Goal: Browse casually

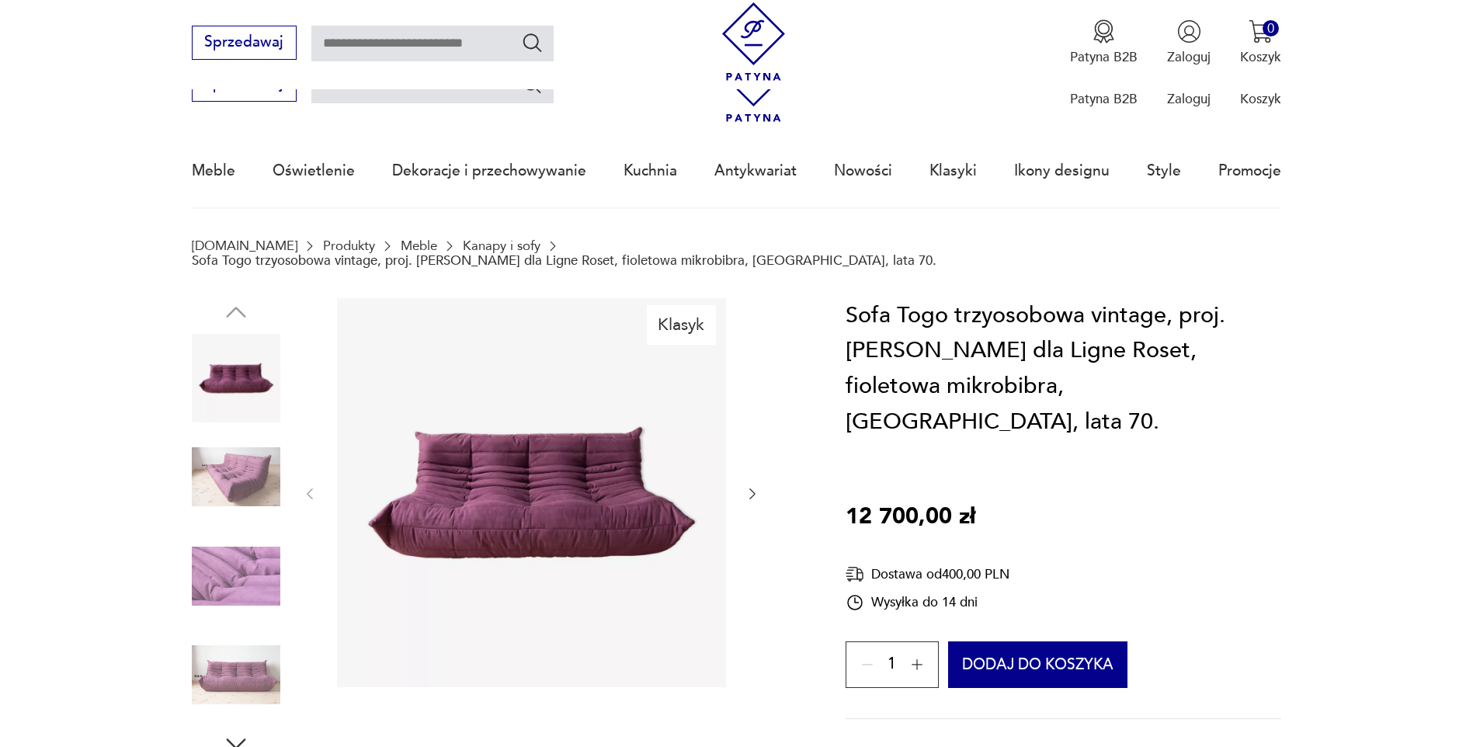
click at [570, 312] on img at bounding box center [531, 492] width 389 height 389
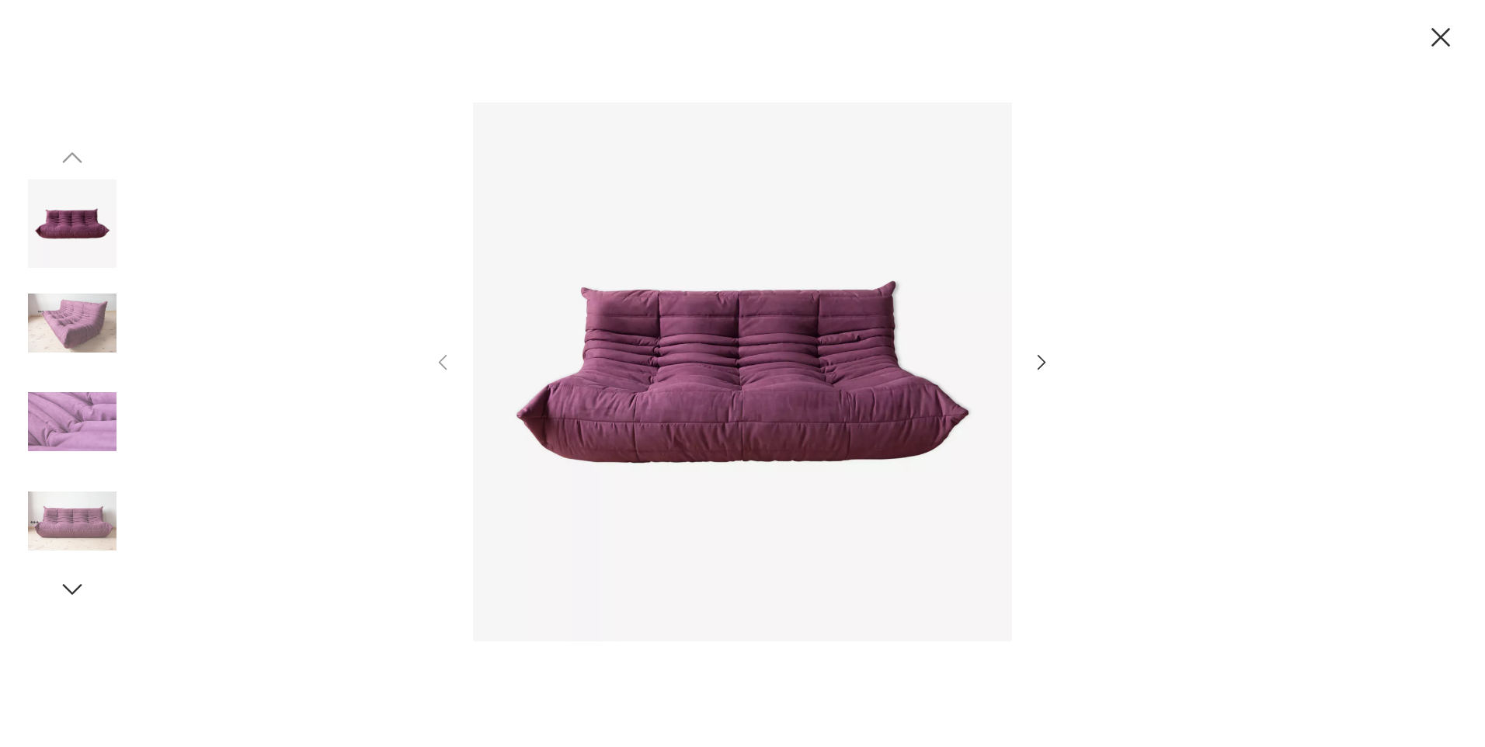
click at [1057, 363] on div at bounding box center [742, 373] width 1485 height 747
click at [1047, 365] on icon "button" at bounding box center [1041, 362] width 23 height 23
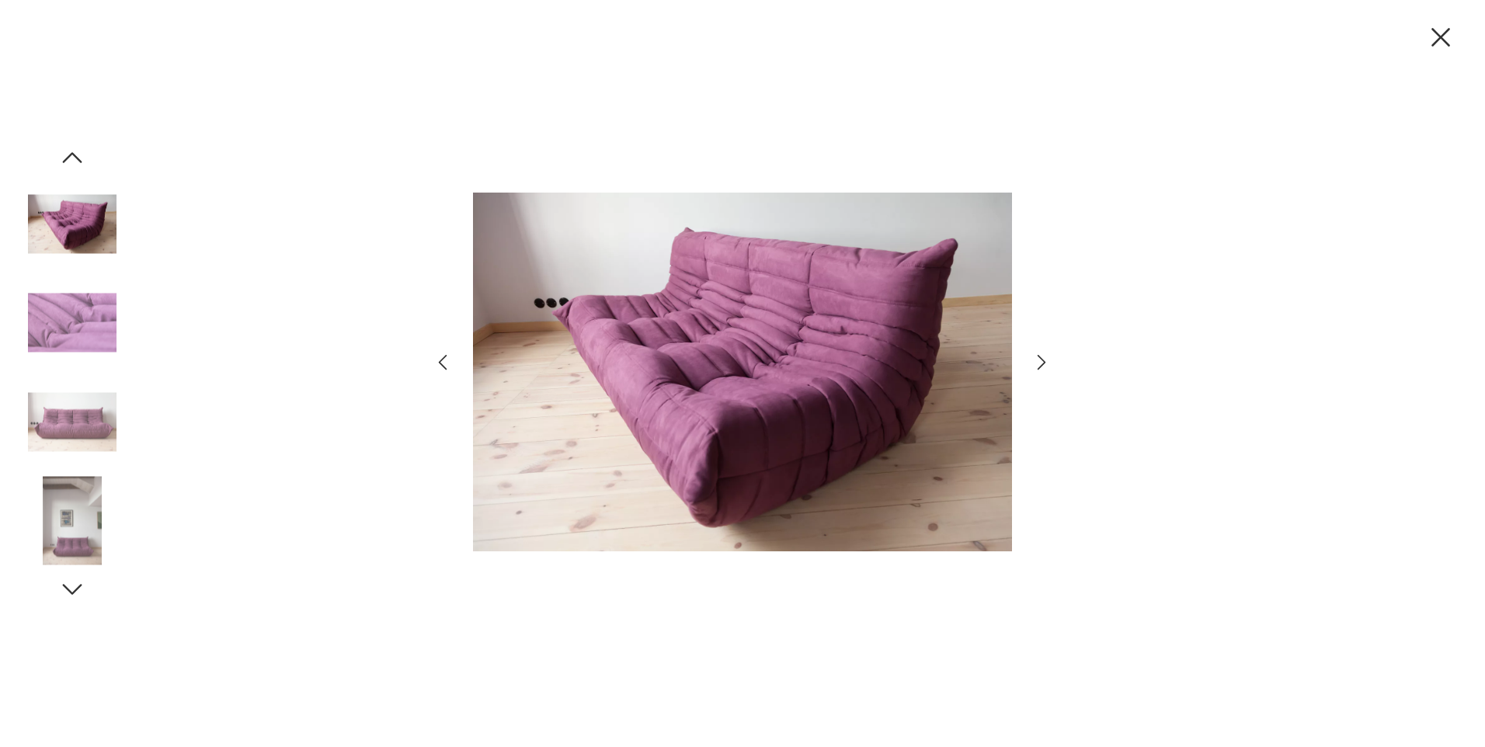
click at [1047, 365] on icon "button" at bounding box center [1041, 362] width 23 height 23
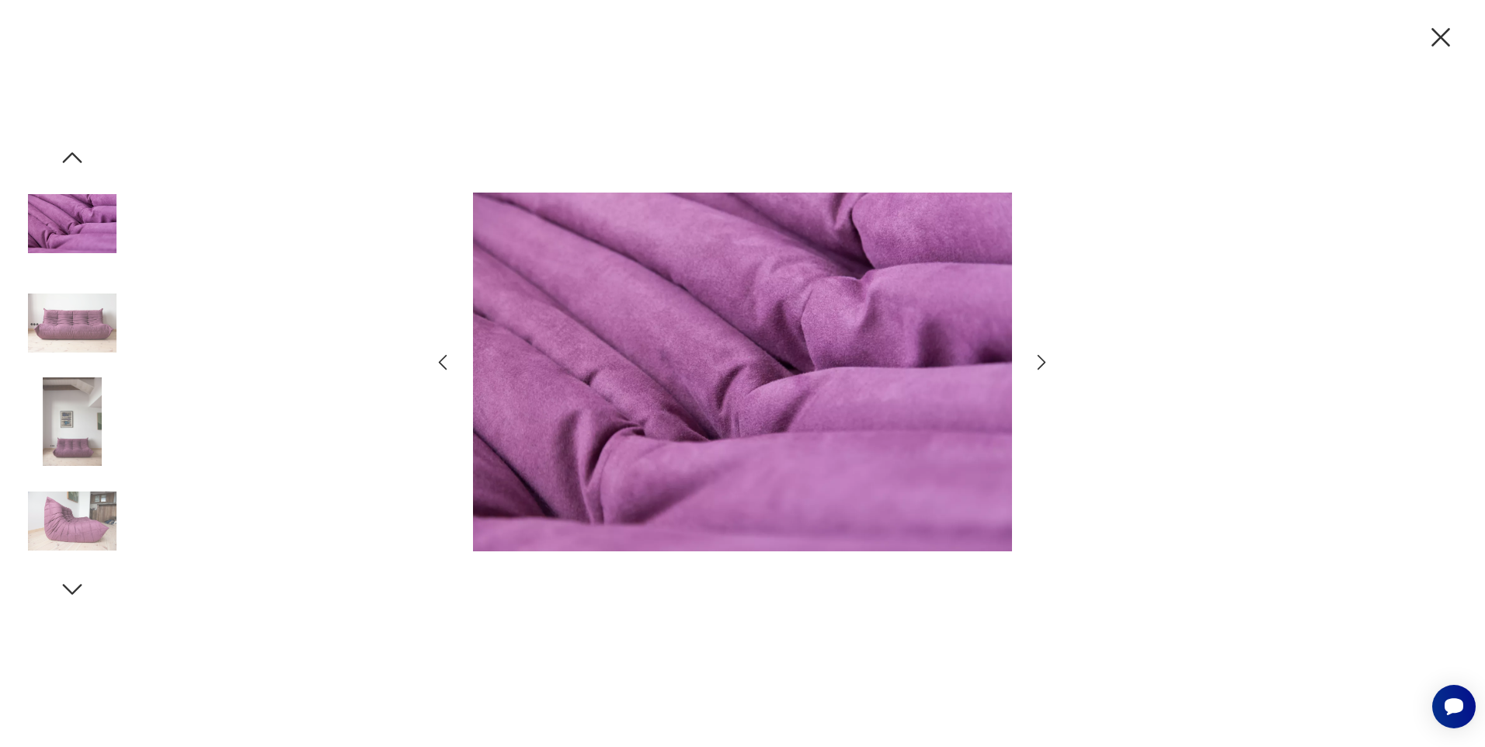
click at [1047, 365] on icon "button" at bounding box center [1041, 362] width 23 height 23
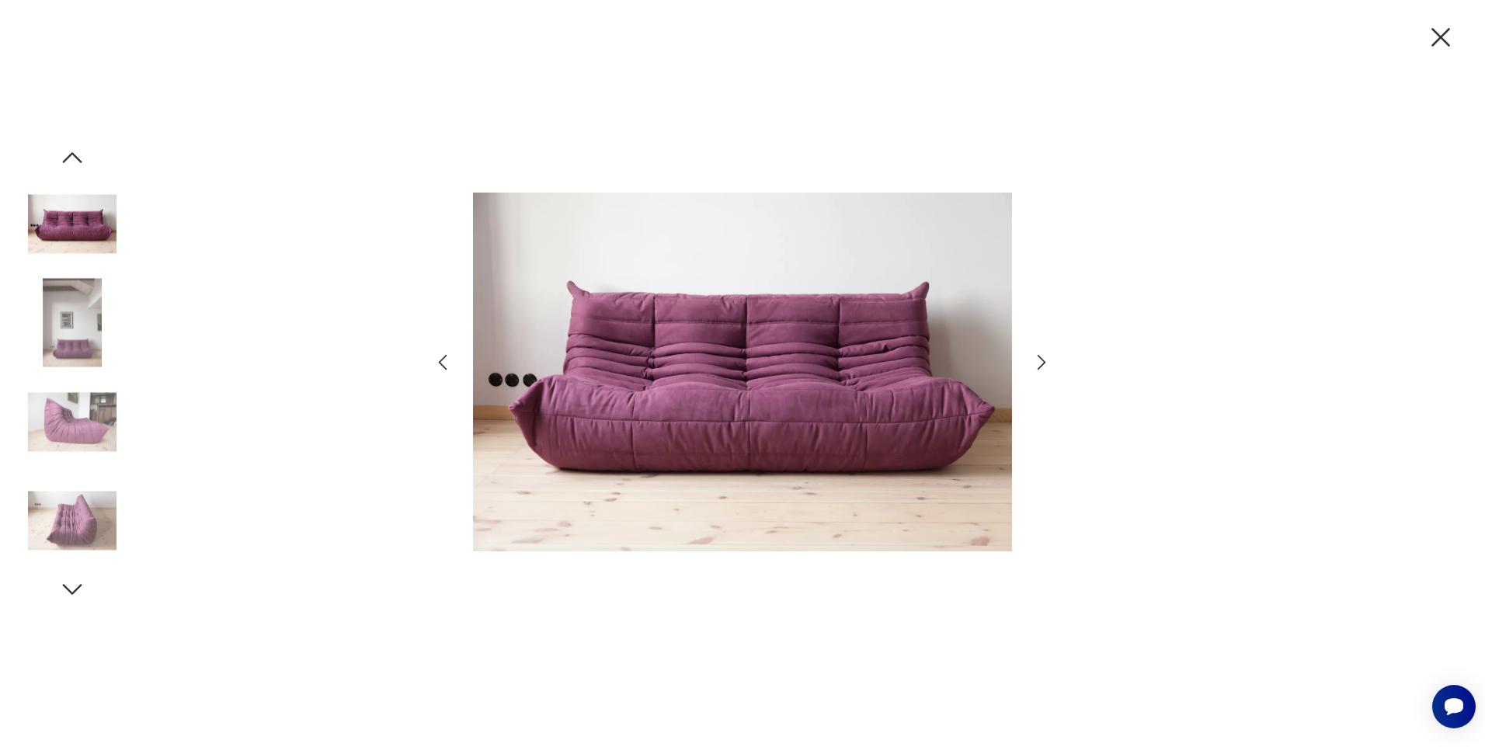
click at [1047, 365] on icon "button" at bounding box center [1041, 362] width 23 height 23
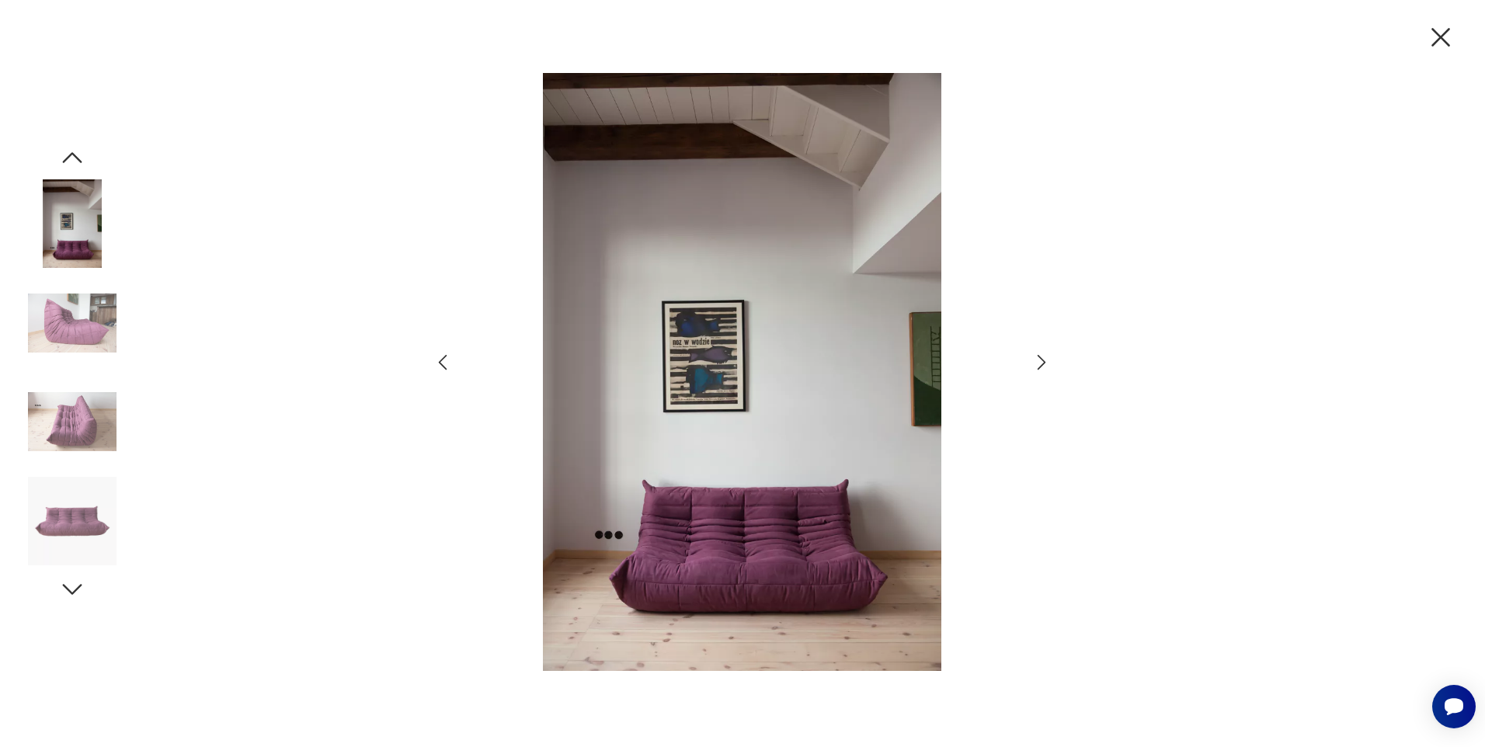
click at [1047, 365] on icon "button" at bounding box center [1041, 362] width 23 height 23
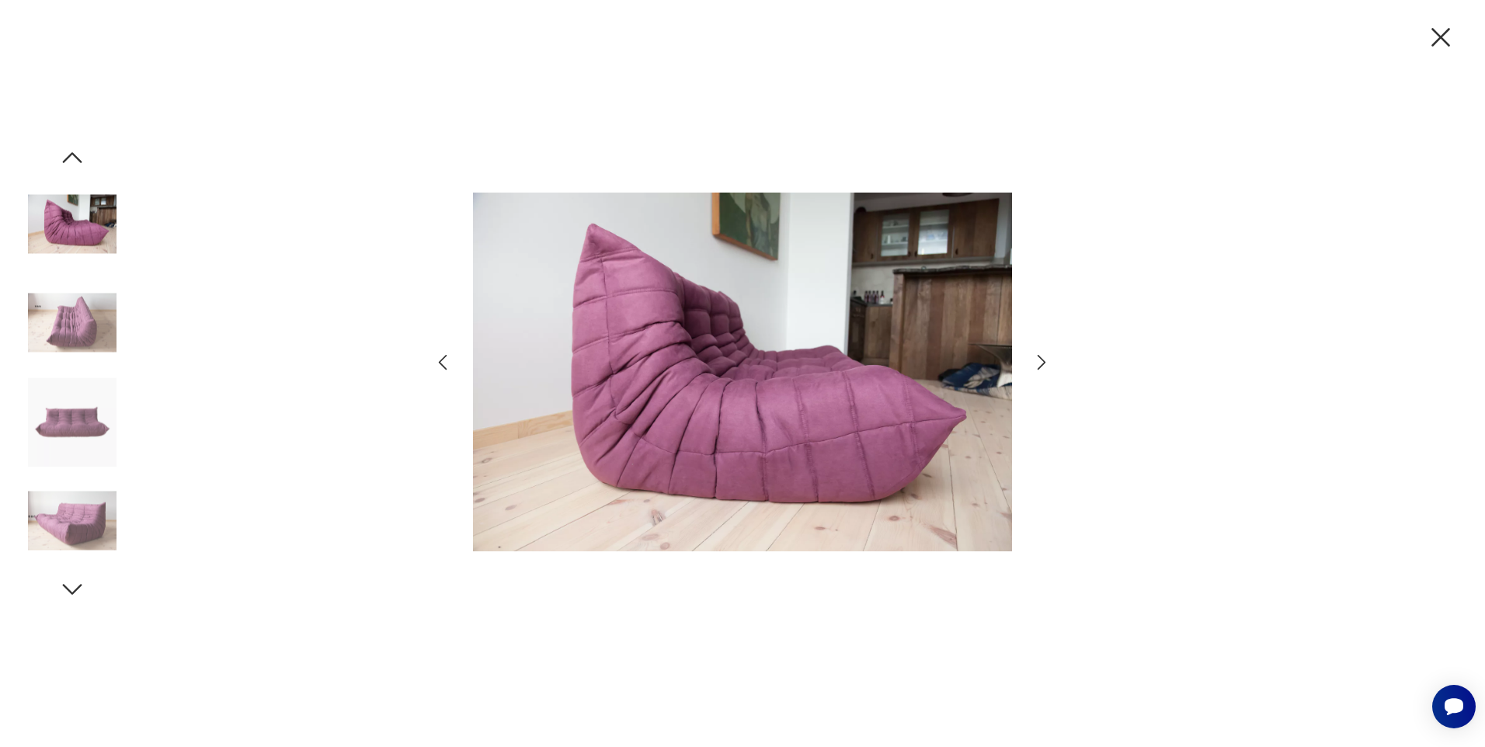
click at [1047, 365] on icon "button" at bounding box center [1041, 362] width 23 height 23
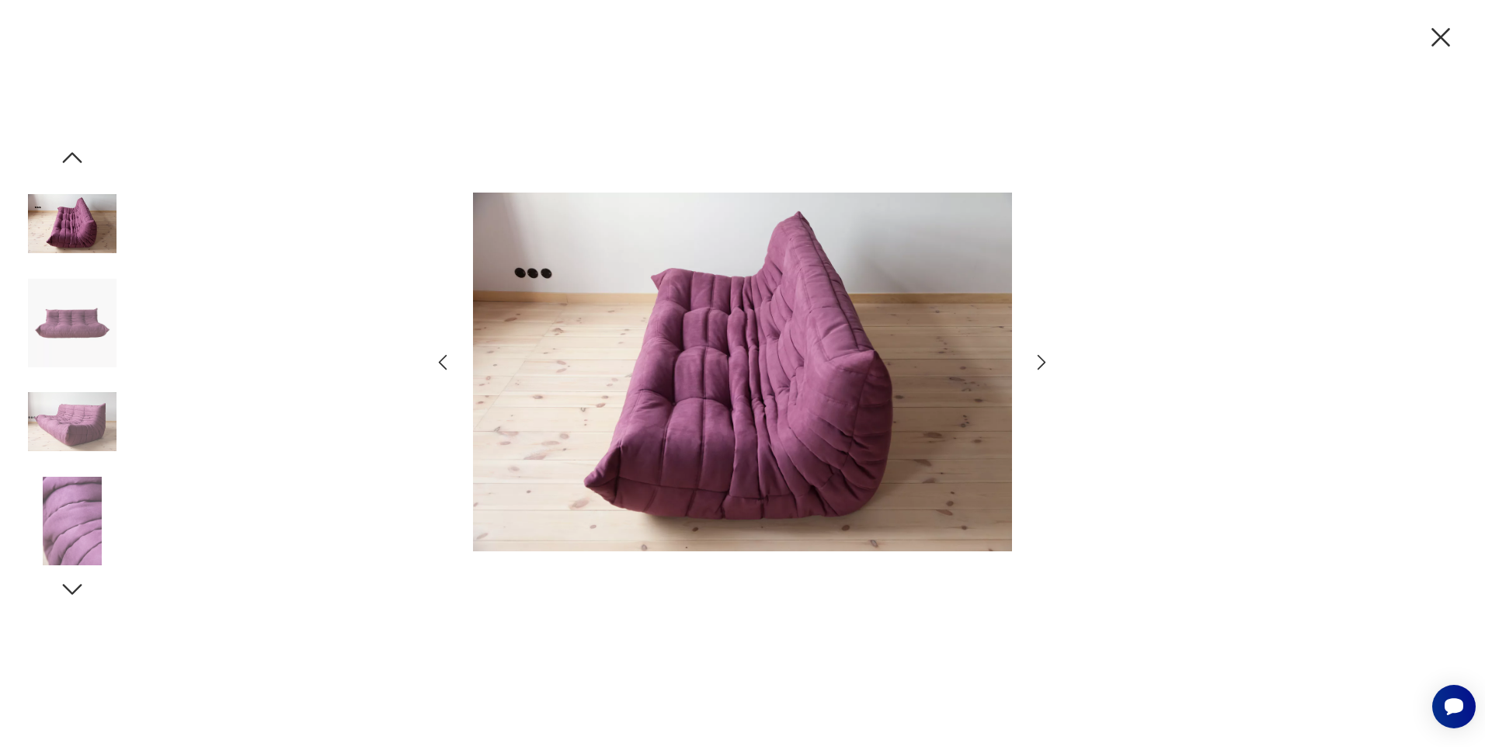
click at [1047, 365] on icon "button" at bounding box center [1041, 362] width 23 height 23
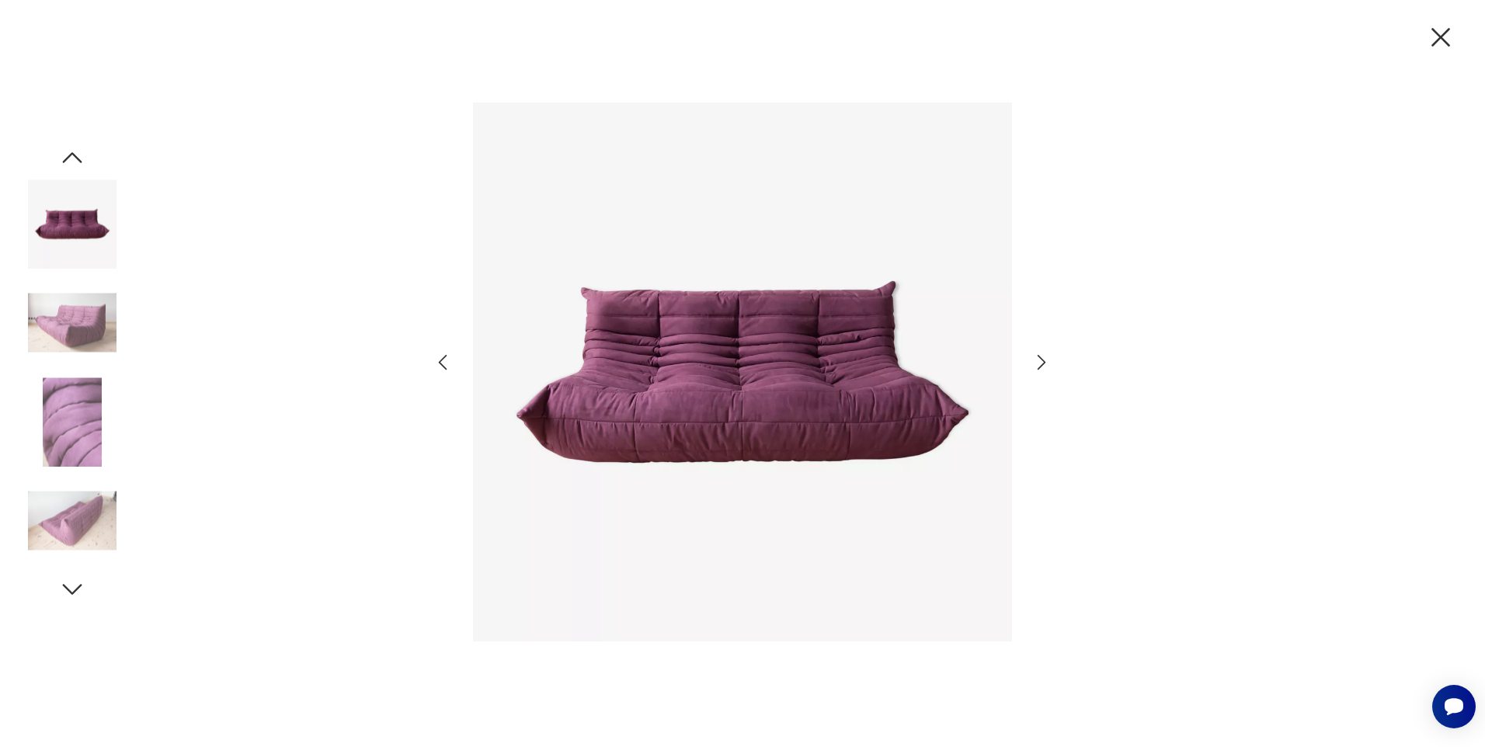
click at [1047, 365] on icon "button" at bounding box center [1041, 362] width 23 height 23
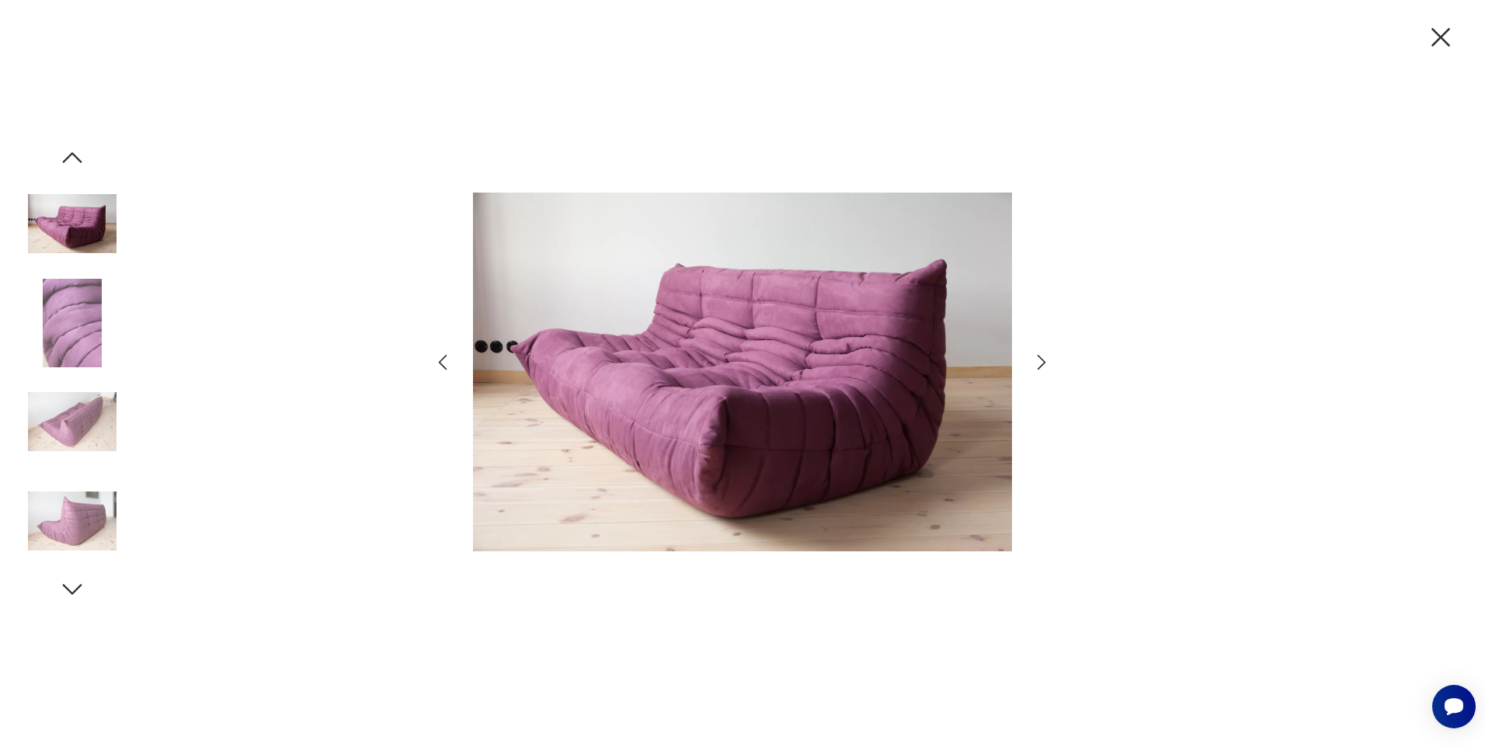
click at [1435, 35] on icon "button" at bounding box center [1440, 37] width 33 height 33
